Goal: Information Seeking & Learning: Learn about a topic

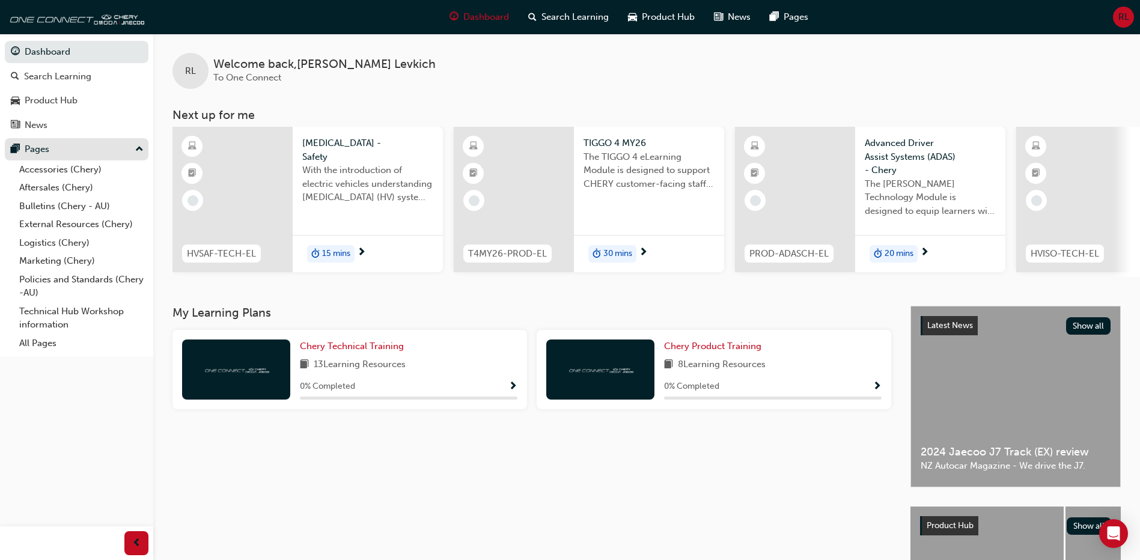
click at [133, 142] on div "Pages" at bounding box center [77, 149] width 132 height 15
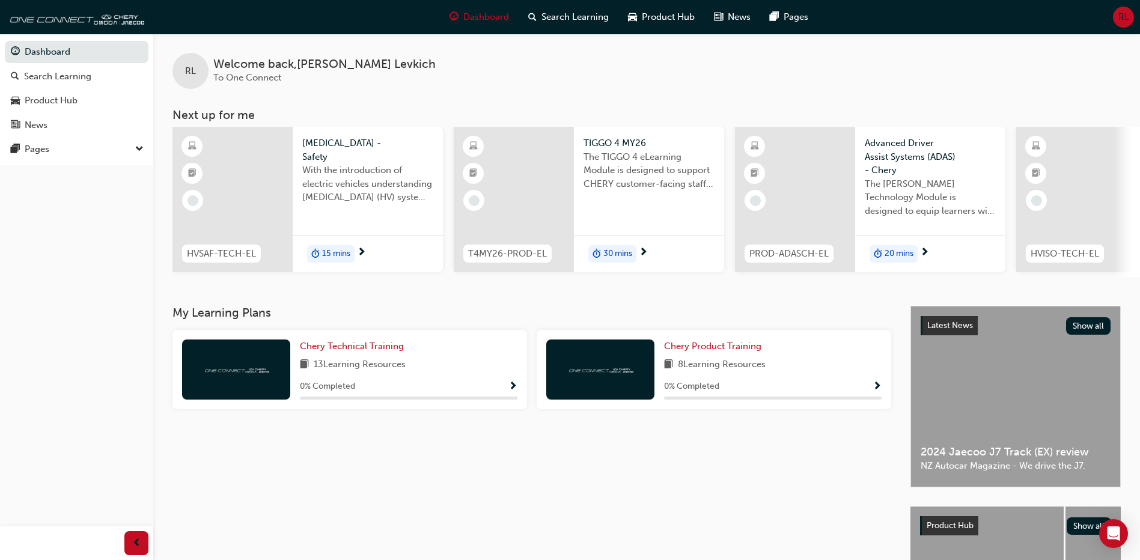
click at [137, 150] on span "down-icon" at bounding box center [139, 150] width 8 height 16
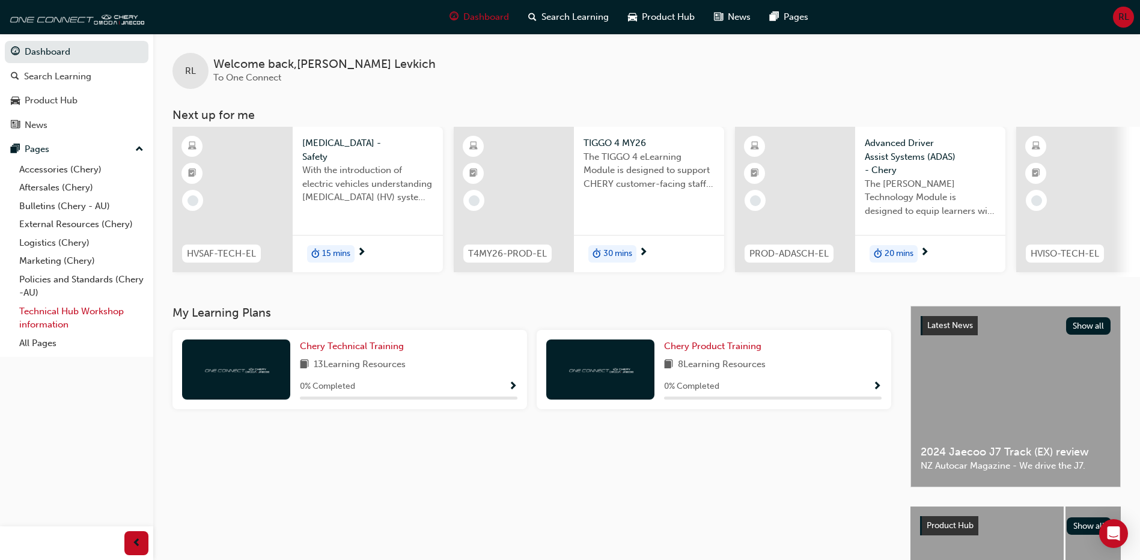
click at [74, 314] on link "Technical Hub Workshop information" at bounding box center [81, 318] width 134 height 32
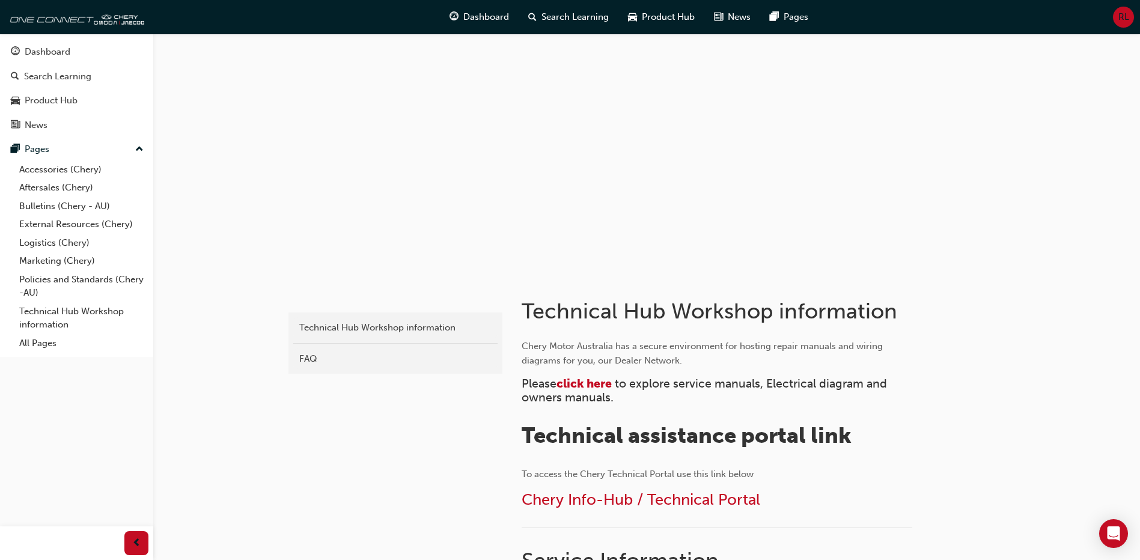
click at [597, 391] on span "to explore service manuals, Electrical diagram and owners manuals." at bounding box center [706, 391] width 368 height 28
click at [599, 387] on span "click here" at bounding box center [584, 384] width 55 height 14
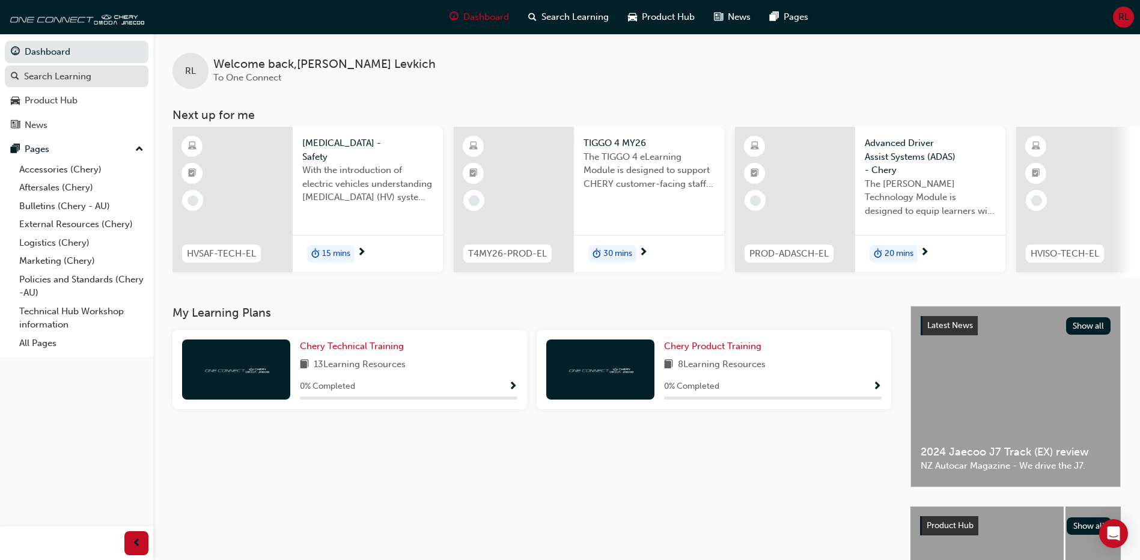
click at [76, 70] on div "Search Learning" at bounding box center [57, 77] width 67 height 14
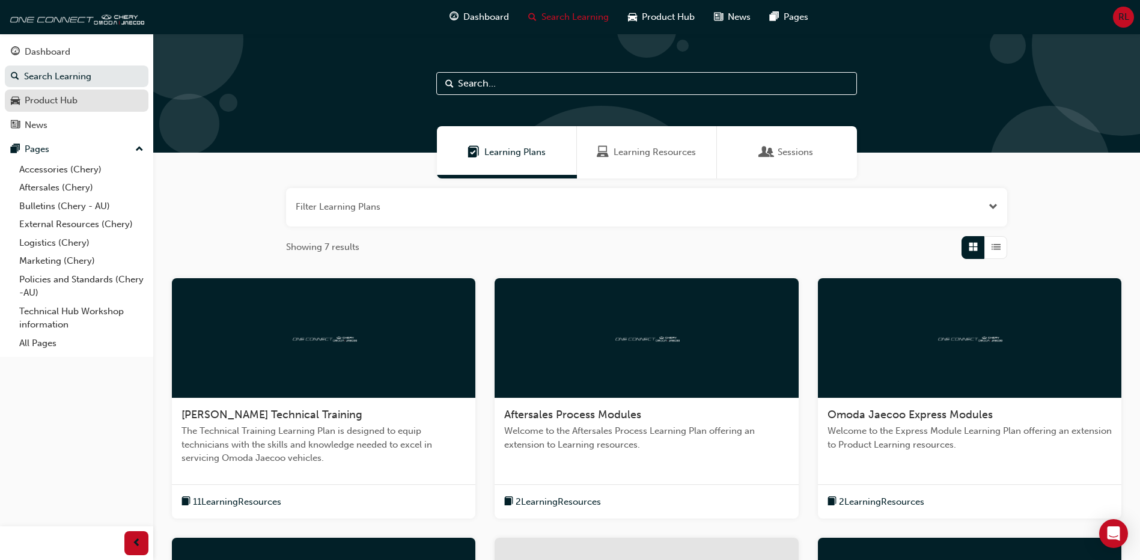
click at [71, 96] on div "Product Hub" at bounding box center [51, 101] width 53 height 14
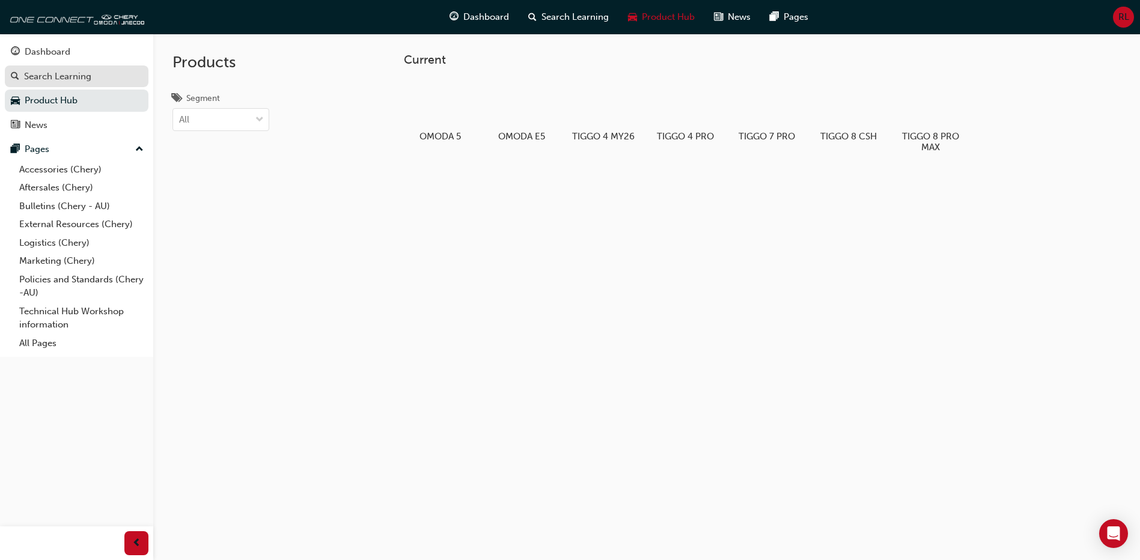
click at [73, 81] on div "Search Learning" at bounding box center [57, 77] width 67 height 14
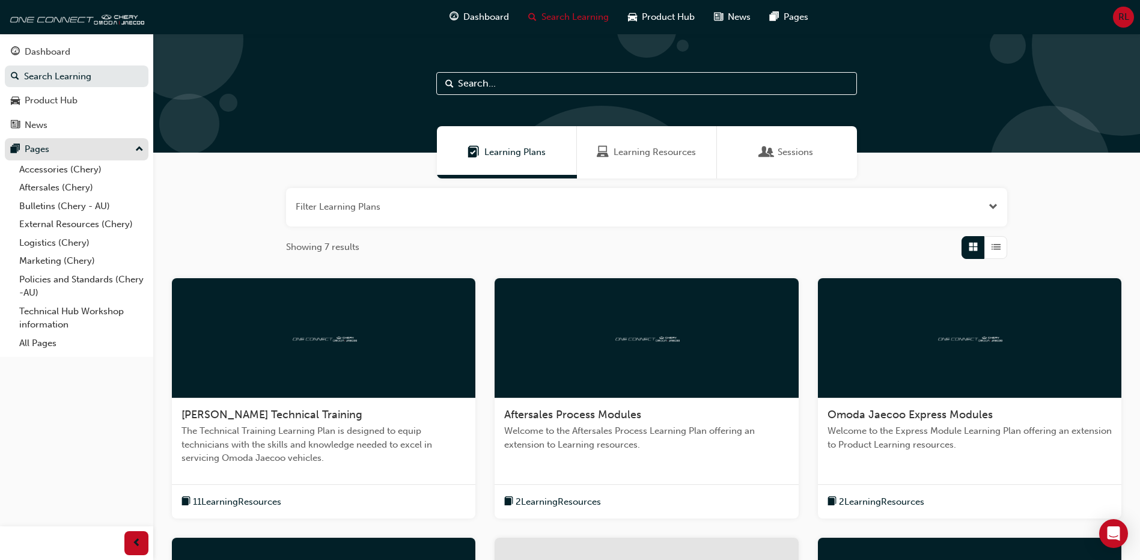
click at [72, 156] on div "Pages" at bounding box center [77, 149] width 132 height 15
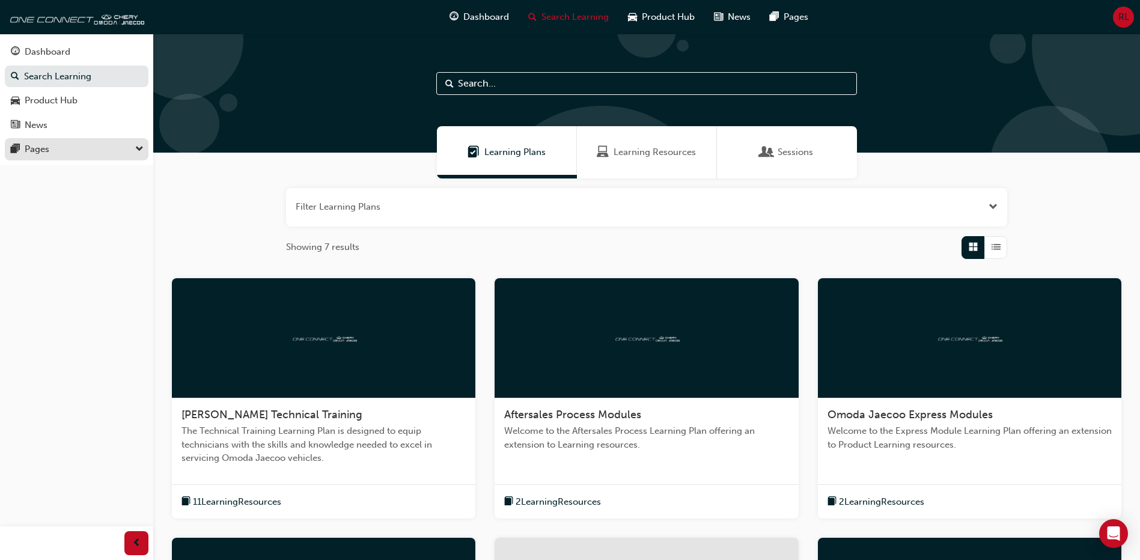
click at [78, 150] on div "Pages" at bounding box center [77, 149] width 132 height 15
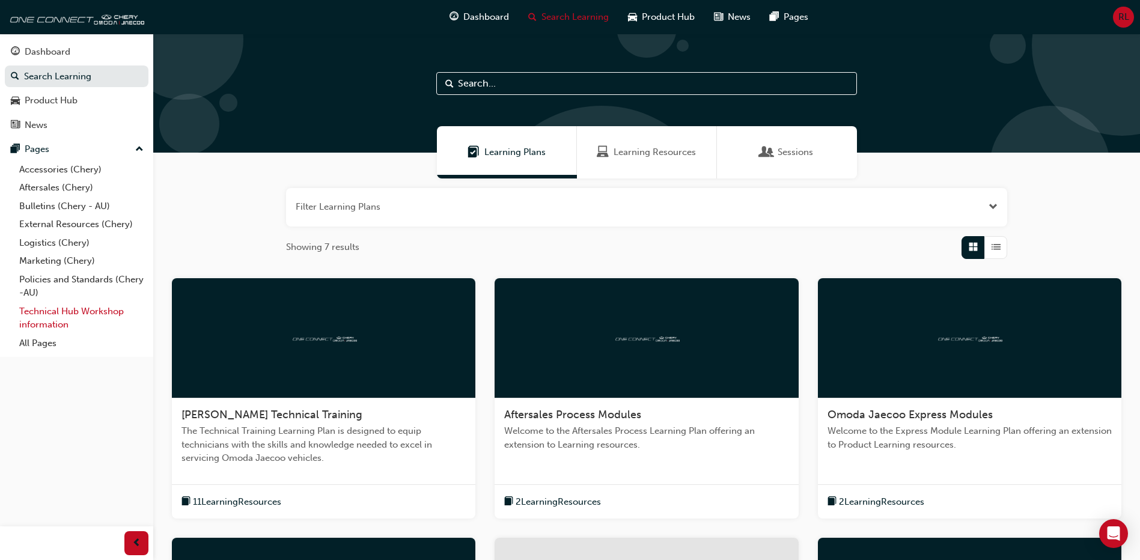
click at [78, 310] on link "Technical Hub Workshop information" at bounding box center [81, 318] width 134 height 32
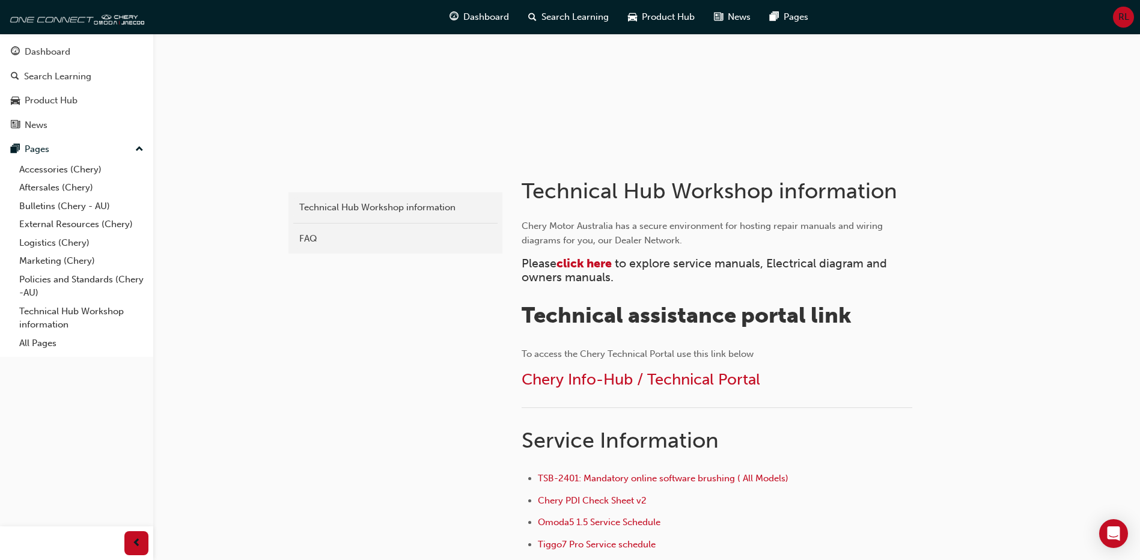
scroll to position [180, 0]
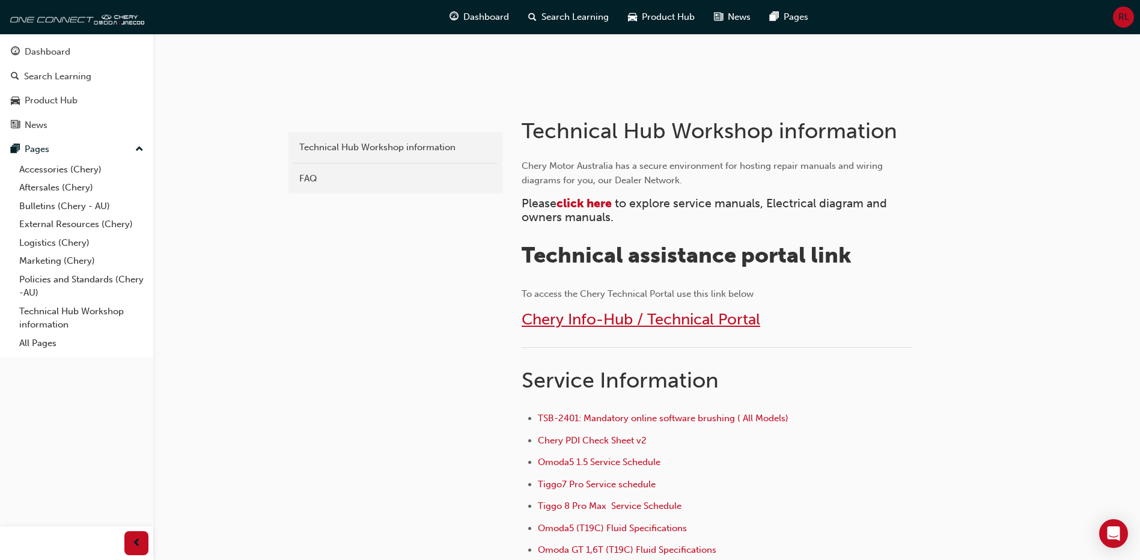
click at [676, 326] on span "Chery Info-Hub / Technical Portal" at bounding box center [641, 319] width 239 height 19
